Goal: Task Accomplishment & Management: Use online tool/utility

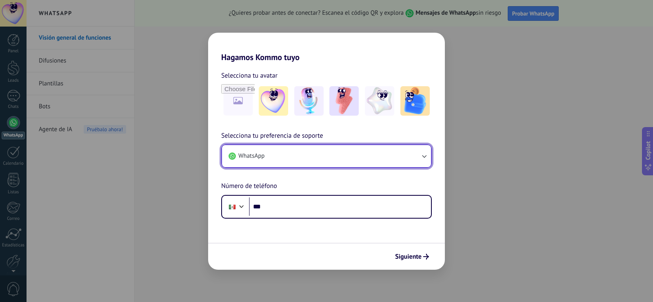
click at [422, 159] on icon "button" at bounding box center [424, 156] width 8 height 8
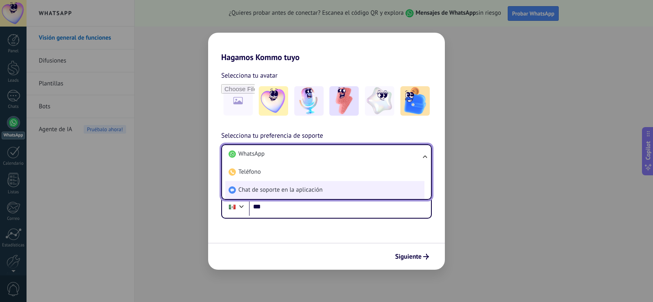
click at [325, 193] on li "Chat de soporte en la aplicación" at bounding box center [324, 190] width 199 height 18
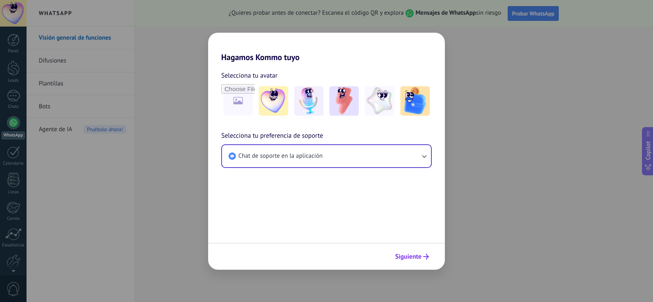
click at [417, 258] on span "Siguiente" at bounding box center [408, 257] width 27 height 6
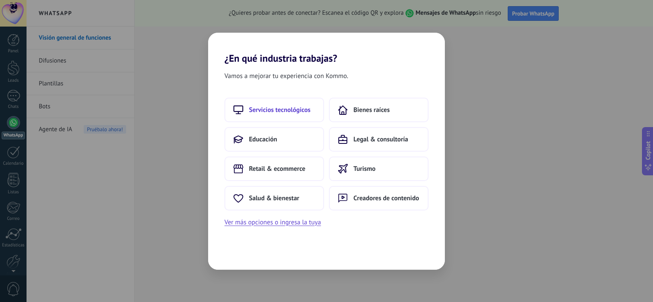
click at [243, 114] on button "Servicios tecnológicos" at bounding box center [275, 110] width 100 height 25
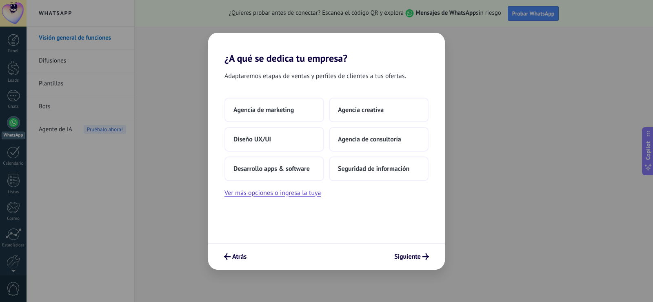
click at [243, 114] on button "Agencia de marketing" at bounding box center [275, 110] width 100 height 25
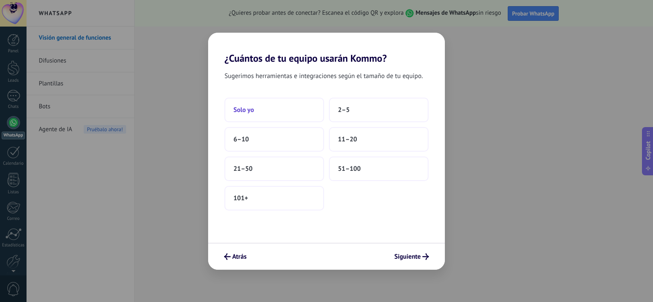
click at [263, 111] on button "Solo yo" at bounding box center [275, 110] width 100 height 25
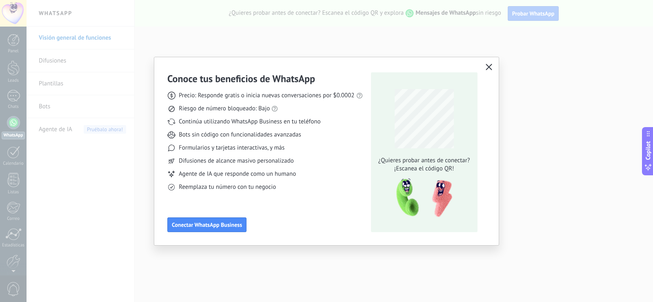
click at [493, 68] on button "button" at bounding box center [489, 67] width 11 height 11
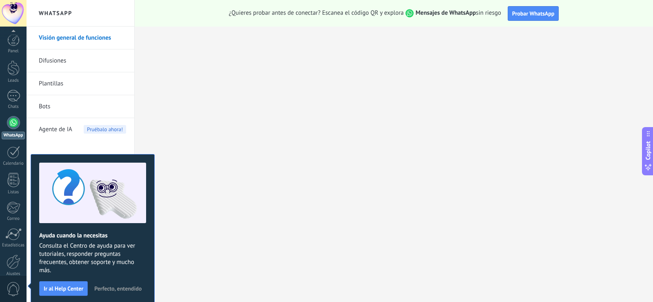
scroll to position [38, 0]
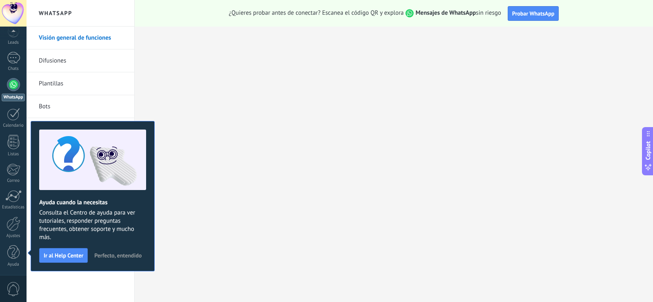
click at [9, 18] on div at bounding box center [13, 13] width 27 height 27
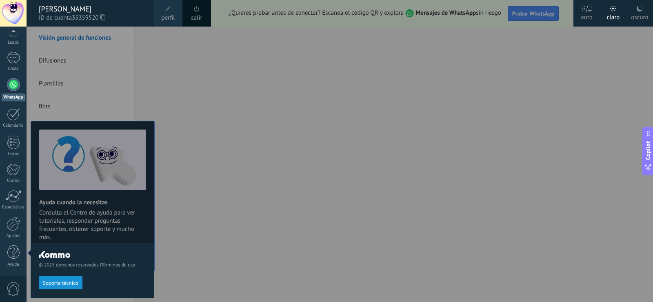
click at [170, 19] on span "perfil" at bounding box center [167, 17] width 13 height 9
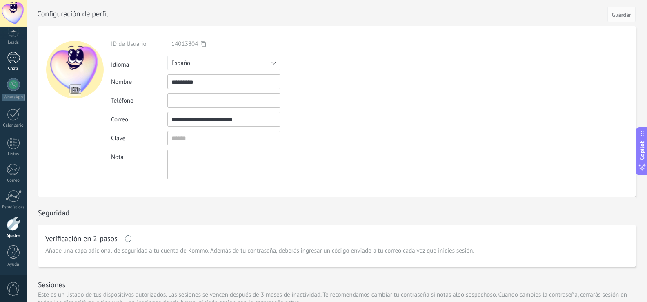
click at [15, 66] on link "Chats" at bounding box center [13, 62] width 27 height 20
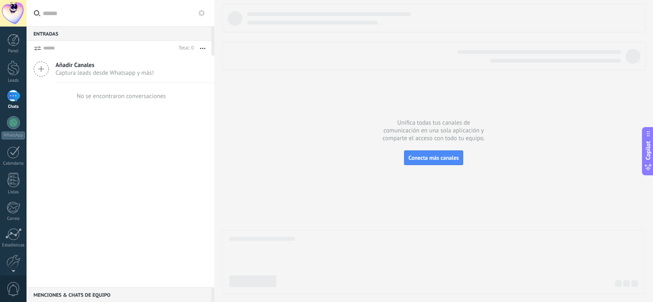
click at [104, 69] on span "Captura leads desde Whatsapp y más!" at bounding box center [105, 73] width 98 height 8
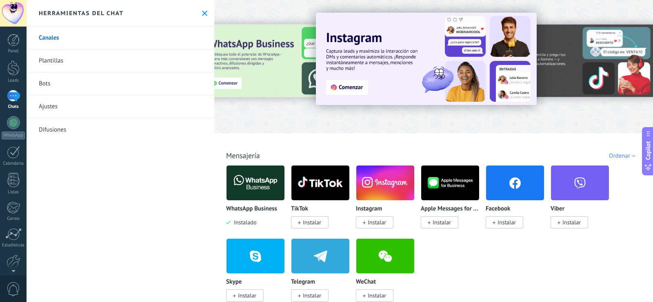
click at [269, 185] on img at bounding box center [256, 183] width 58 height 40
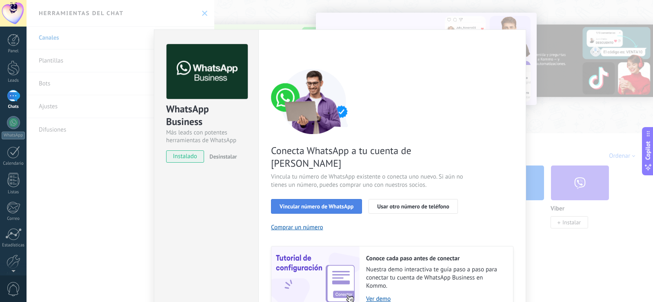
click at [303, 199] on button "Vincular número de WhatsApp" at bounding box center [316, 206] width 91 height 15
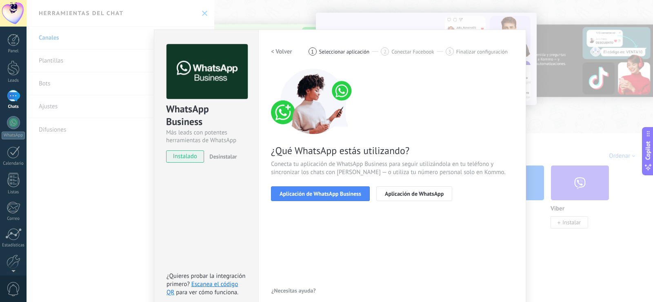
click at [303, 189] on button "Aplicación de WhatsApp Business" at bounding box center [320, 193] width 99 height 15
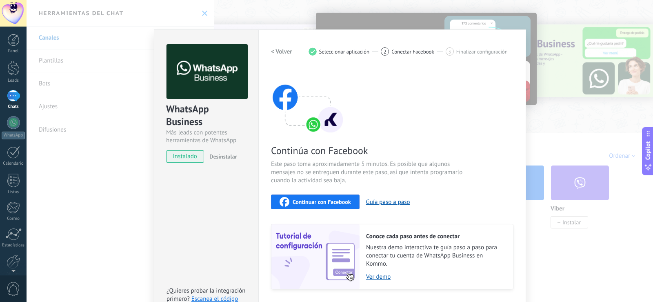
click at [298, 199] on span "Continuar con Facebook" at bounding box center [322, 202] width 58 height 6
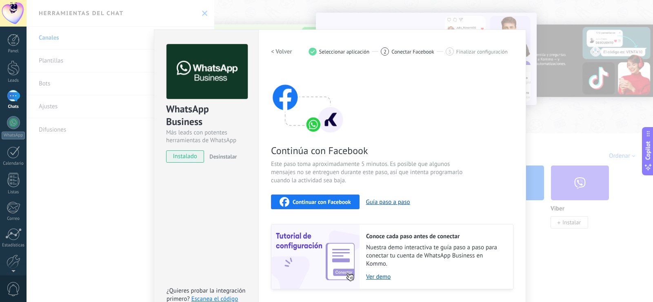
click at [73, 177] on div "WhatsApp Business Más leads con potentes herramientas de WhatsApp instalado Des…" at bounding box center [340, 151] width 627 height 302
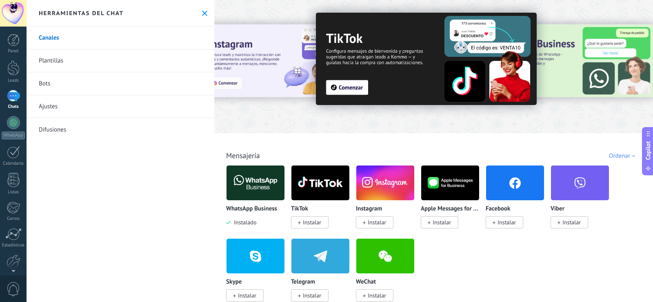
click at [9, 18] on div at bounding box center [13, 13] width 27 height 27
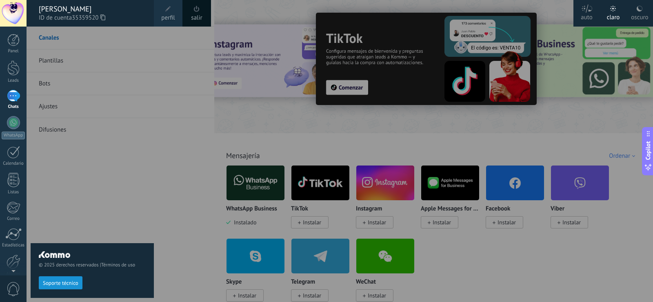
click at [199, 11] on span at bounding box center [197, 9] width 6 height 6
